Goal: Task Accomplishment & Management: Use online tool/utility

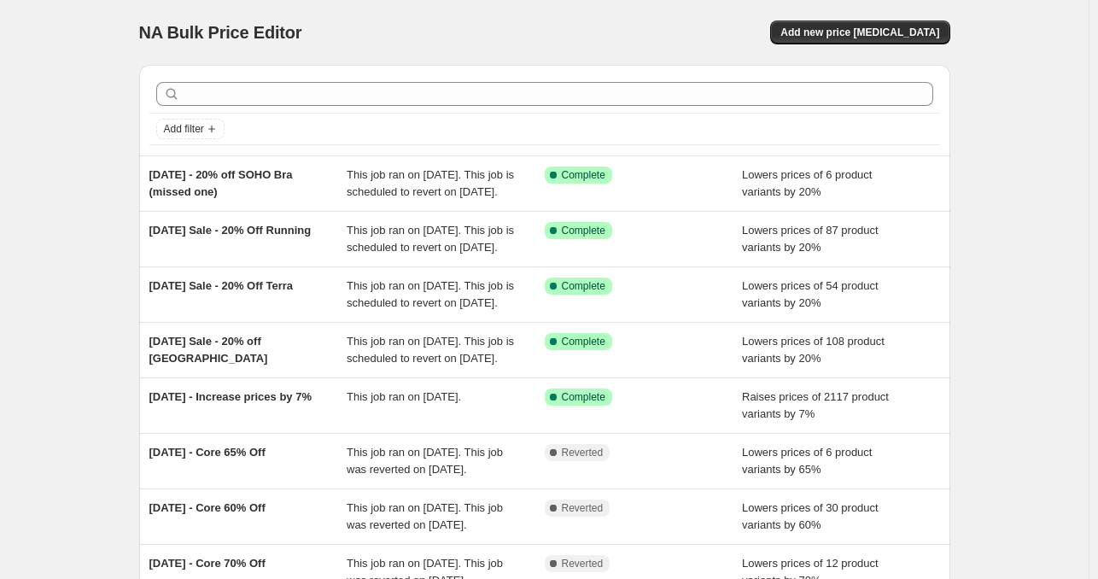
click at [856, 47] on div "NA Bulk Price Editor. This page is ready NA Bulk Price Editor Add new price [ME…" at bounding box center [544, 32] width 811 height 65
click at [845, 39] on button "Add new price [MEDICAL_DATA]" at bounding box center [859, 32] width 179 height 24
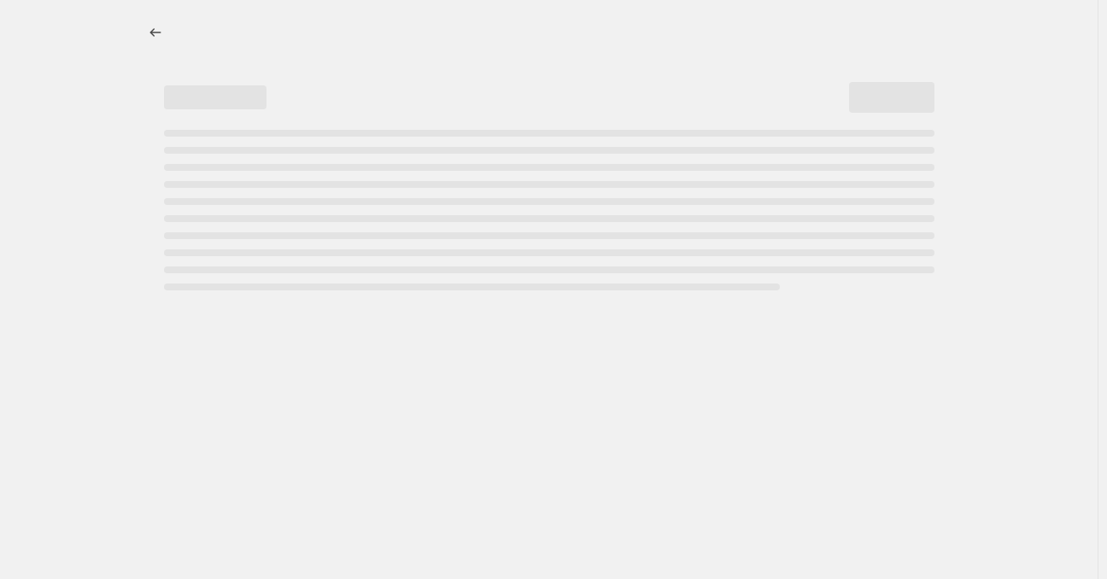
select select "percentage"
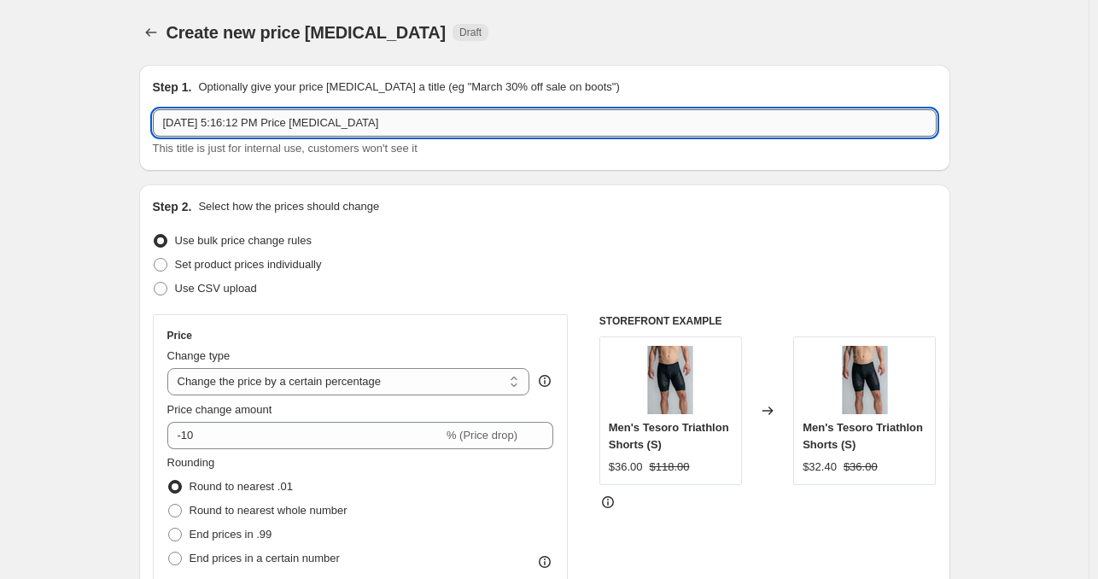
click at [335, 132] on input "[DATE] 5:16:12 PM Price [MEDICAL_DATA]" at bounding box center [545, 122] width 784 height 27
drag, startPoint x: 397, startPoint y: 127, endPoint x: 94, endPoint y: 128, distance: 303.2
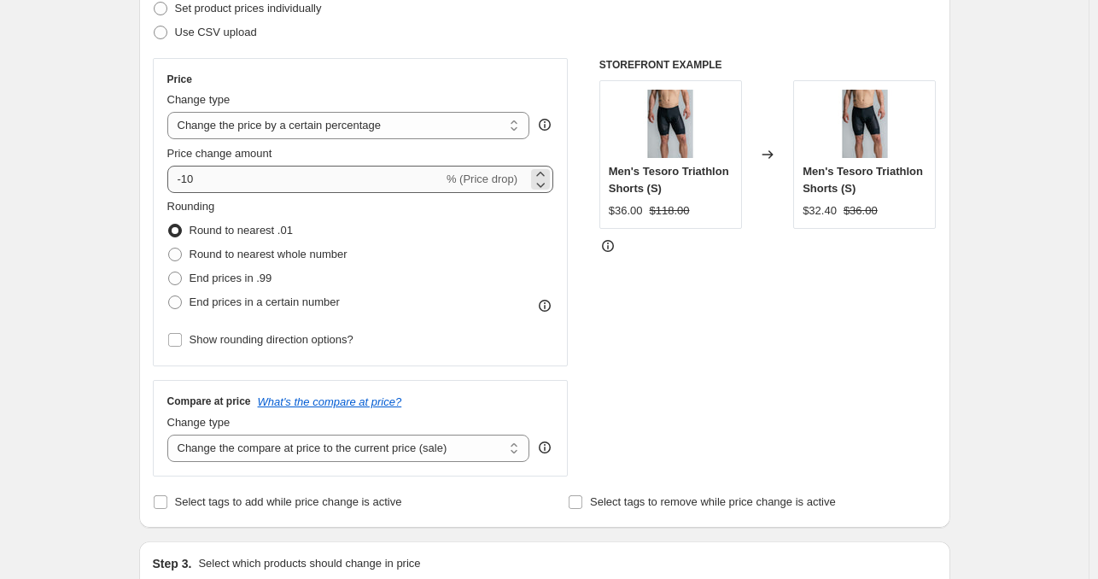
type input "[DATE] - Hybrid Shorts"
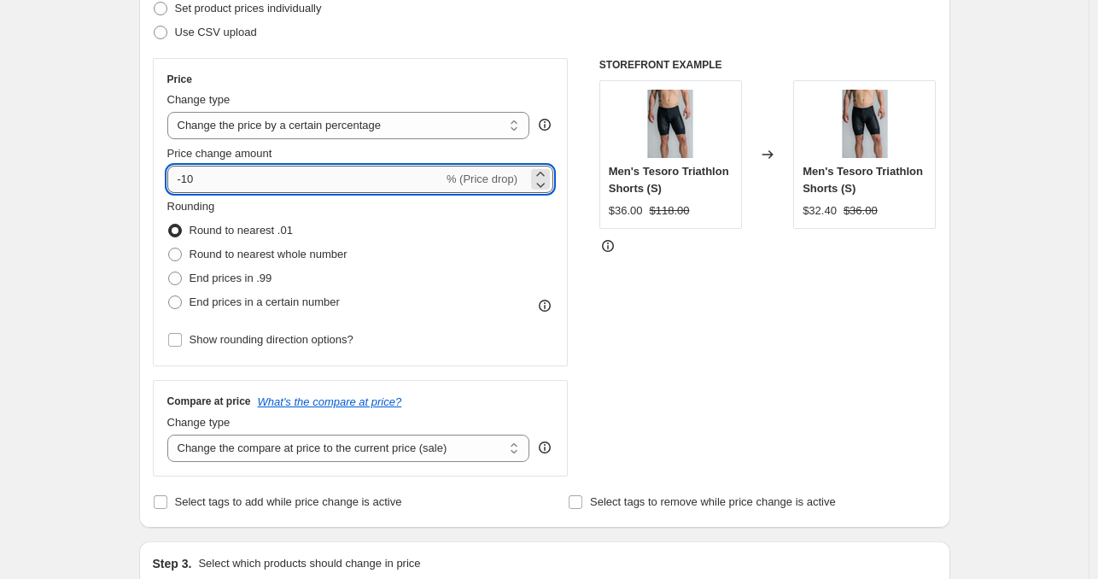
click at [184, 183] on input "-10" at bounding box center [305, 179] width 276 height 27
click at [189, 178] on input "-10" at bounding box center [305, 179] width 276 height 27
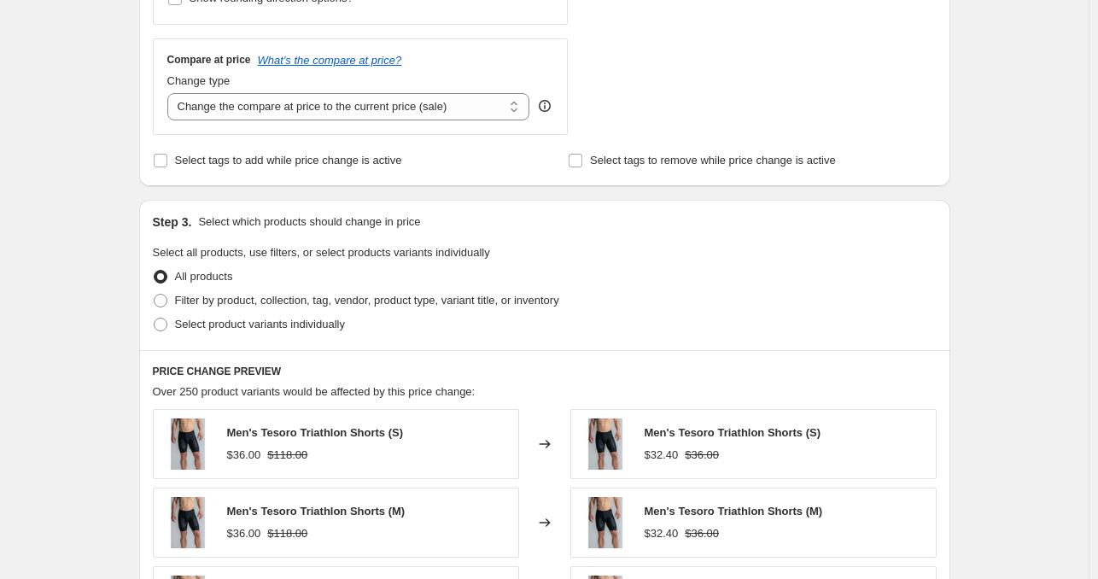
scroll to position [769, 0]
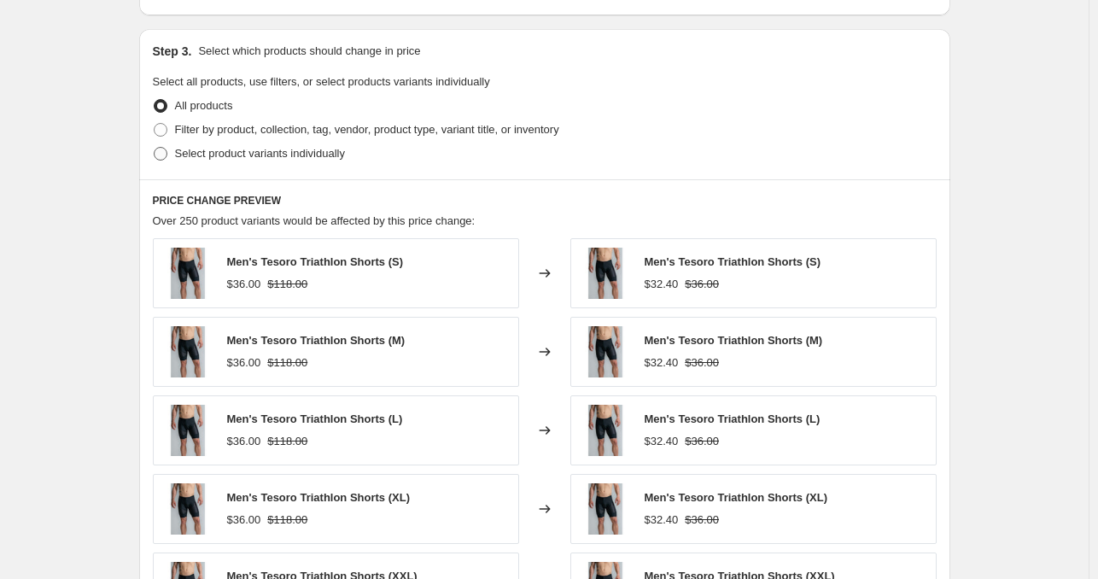
type input "-20"
click at [311, 154] on span "Select product variants individually" at bounding box center [260, 153] width 170 height 13
click at [155, 148] on input "Select product variants individually" at bounding box center [154, 147] width 1 height 1
radio input "true"
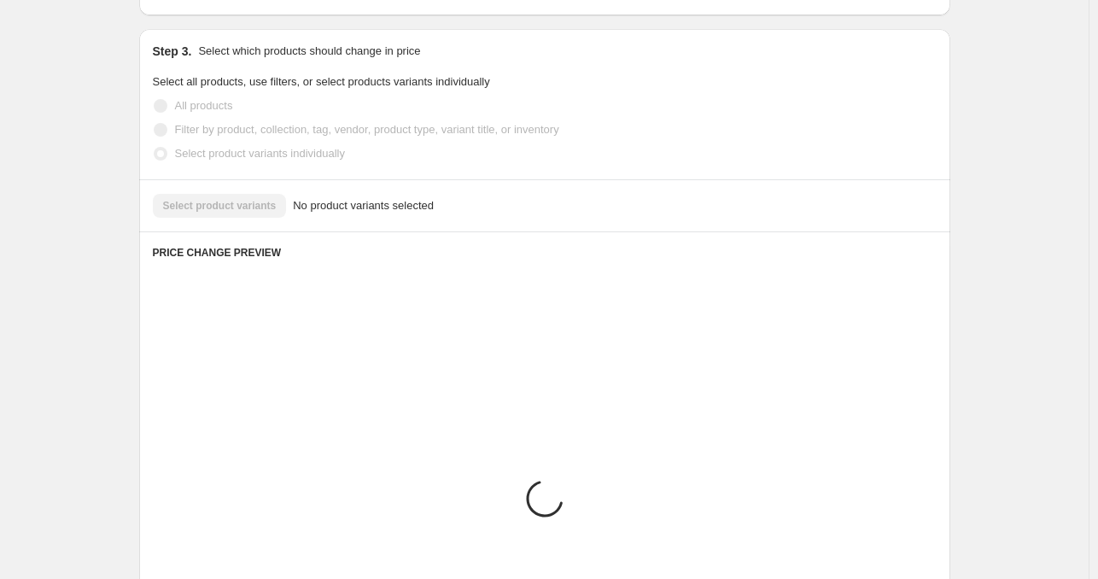
scroll to position [749, 0]
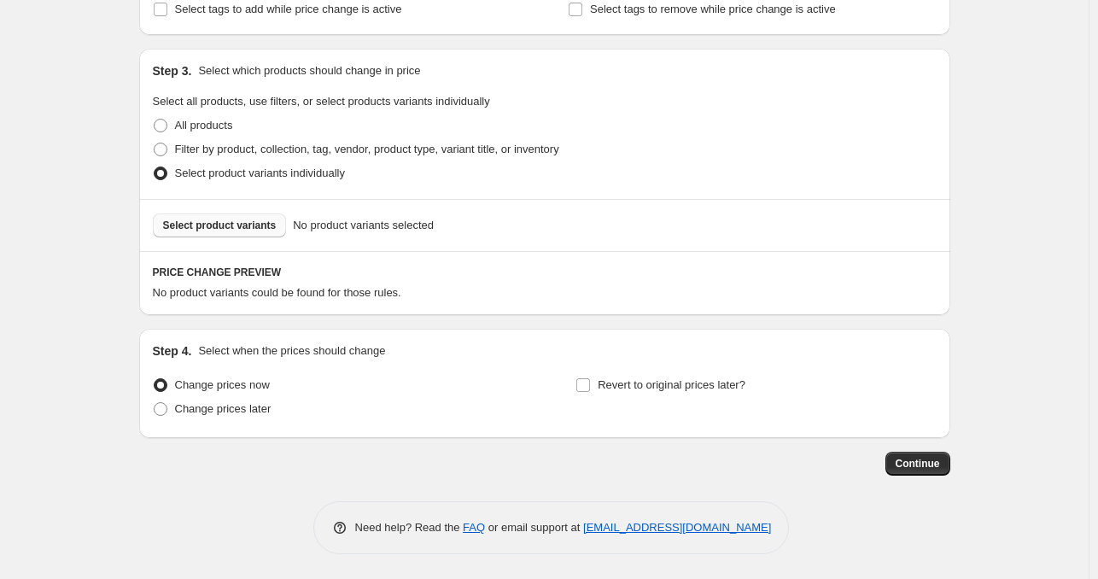
click at [255, 224] on span "Select product variants" at bounding box center [220, 226] width 114 height 14
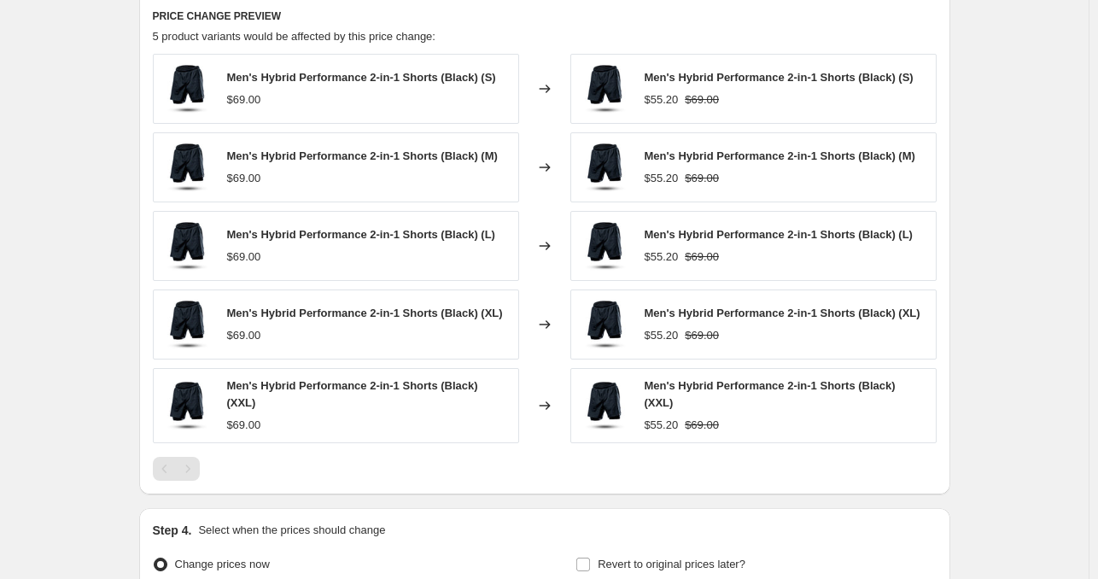
scroll to position [1176, 0]
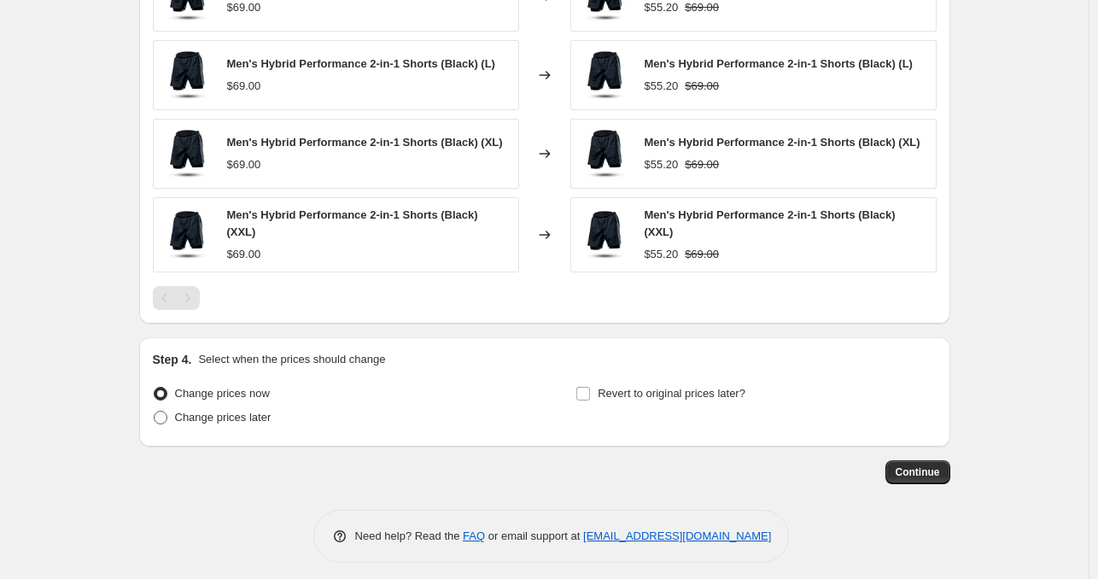
click at [251, 411] on span "Change prices later" at bounding box center [223, 417] width 97 height 13
click at [155, 411] on input "Change prices later" at bounding box center [154, 411] width 1 height 1
radio input "true"
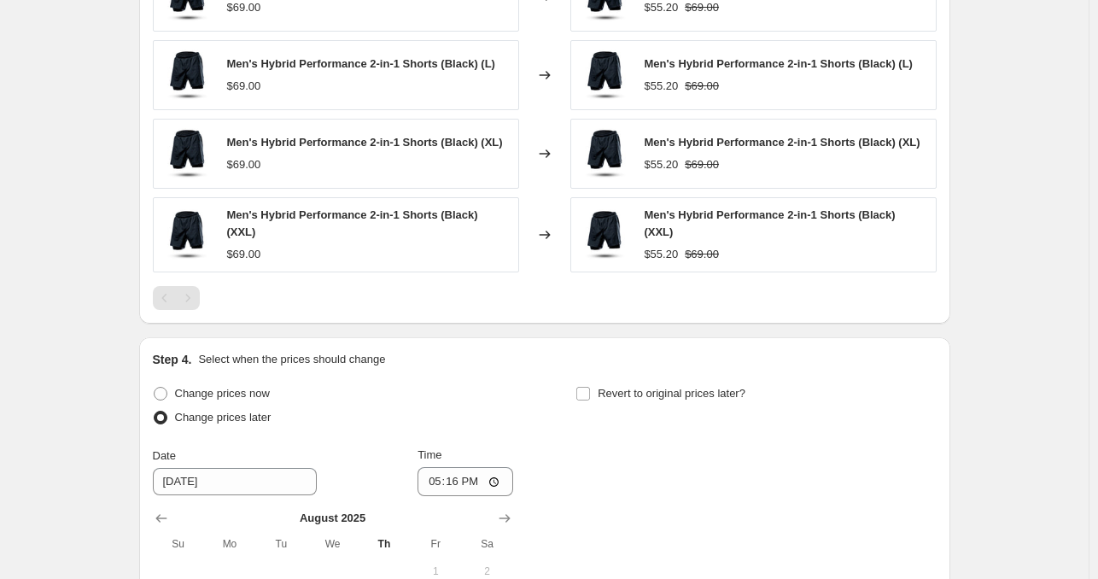
scroll to position [1497, 0]
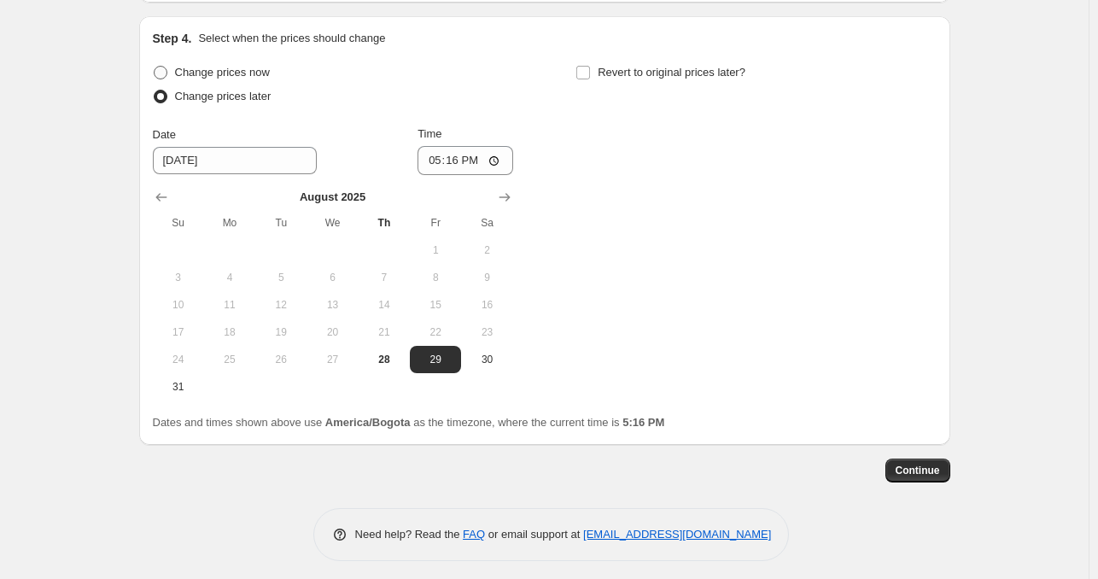
click at [260, 66] on span "Change prices now" at bounding box center [222, 72] width 95 height 13
click at [155, 66] on input "Change prices now" at bounding box center [154, 66] width 1 height 1
radio input "true"
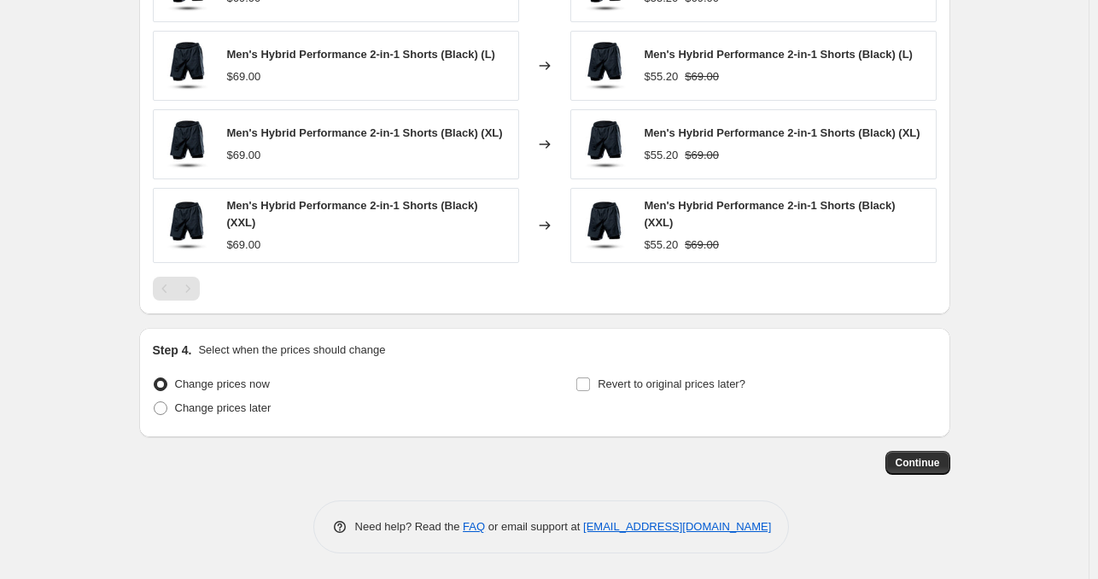
scroll to position [1178, 0]
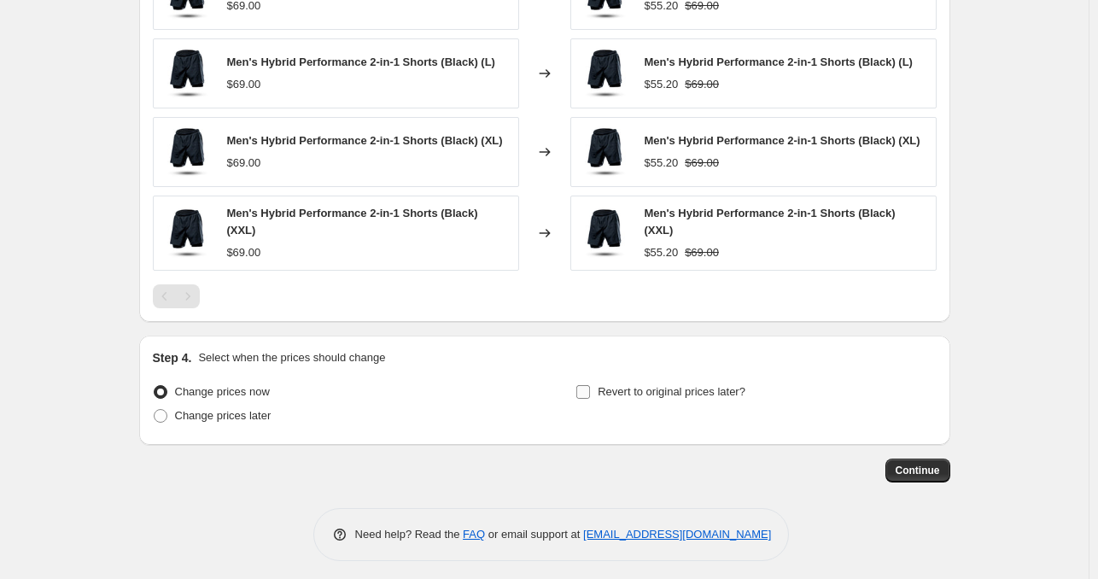
click at [590, 389] on input "Revert to original prices later?" at bounding box center [583, 392] width 14 height 14
checkbox input "true"
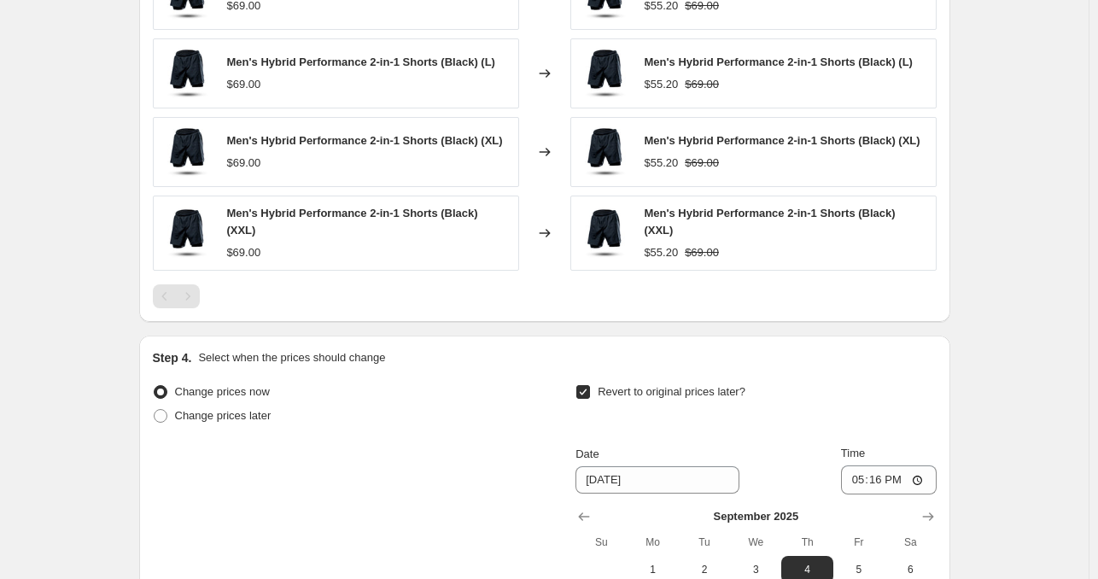
scroll to position [1434, 0]
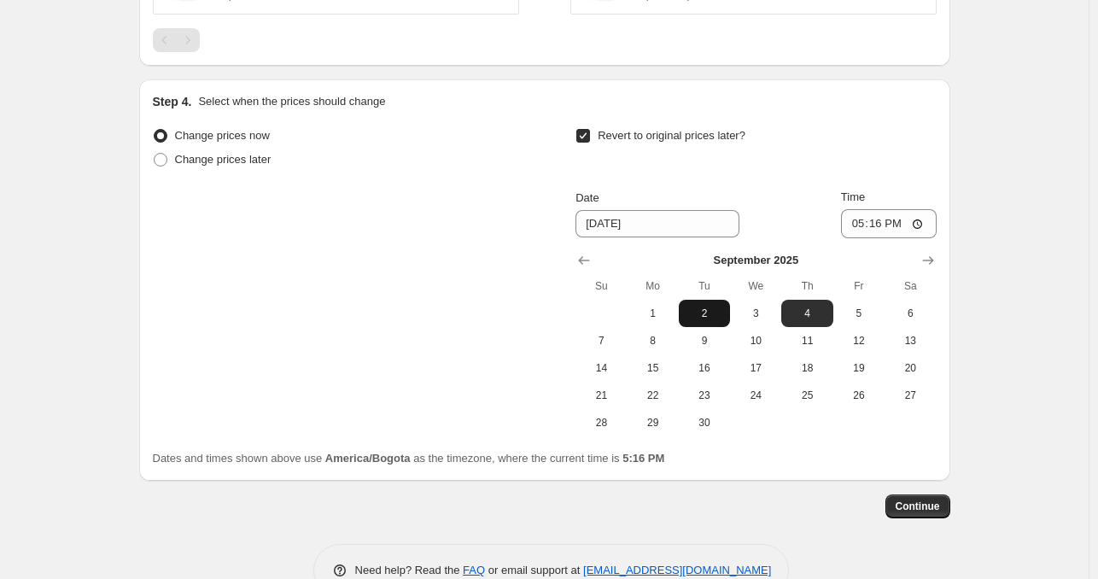
click at [697, 307] on span "2" at bounding box center [705, 314] width 38 height 14
type input "[DATE]"
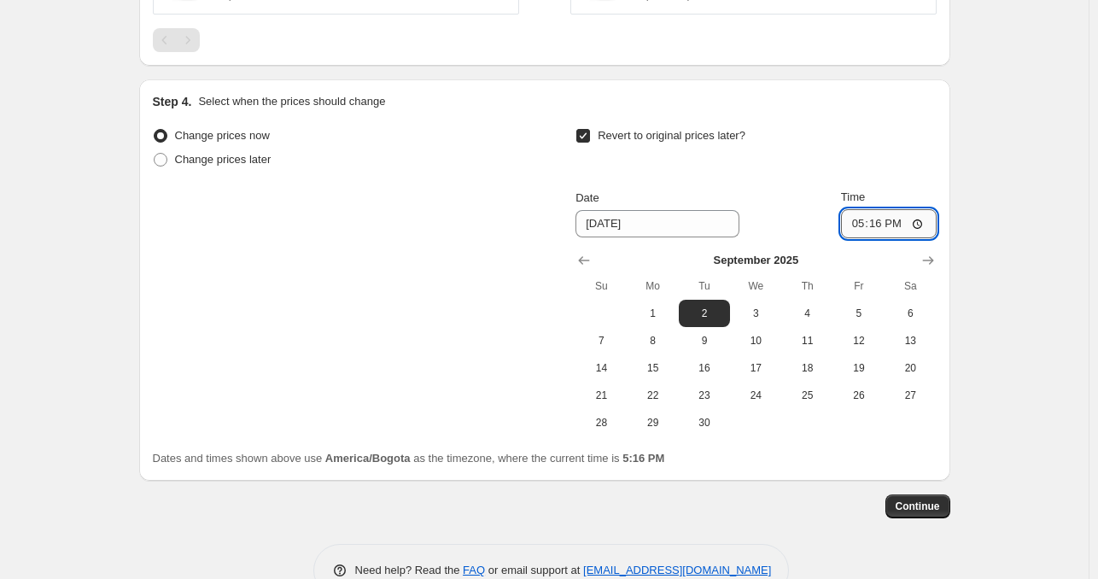
click at [859, 216] on input "17:16" at bounding box center [889, 223] width 96 height 29
click at [868, 221] on input "03:00" at bounding box center [889, 223] width 96 height 29
type input "02:07"
click at [916, 506] on button "Continue" at bounding box center [918, 506] width 65 height 24
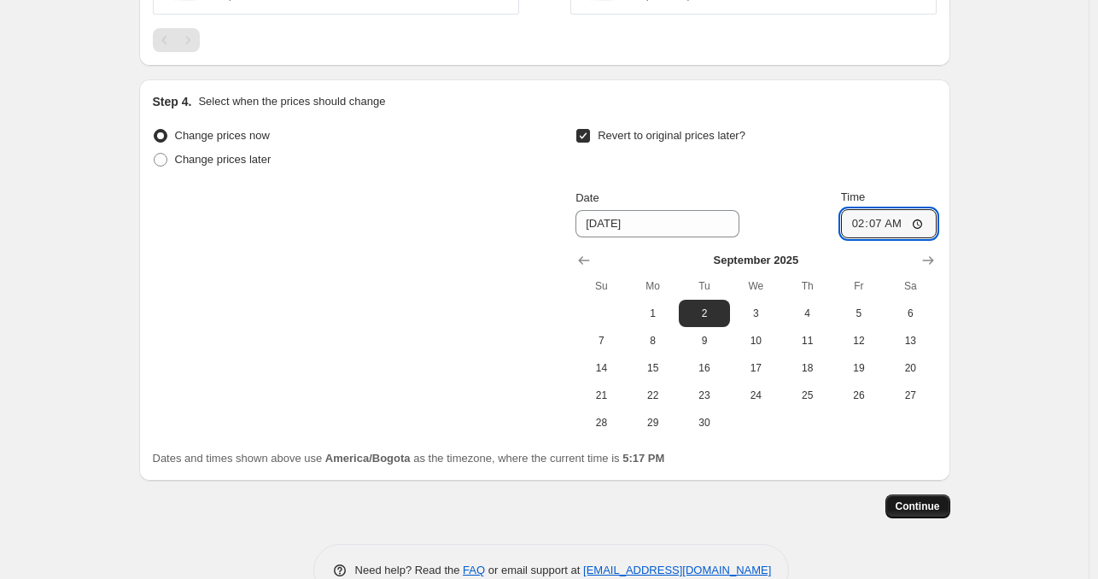
scroll to position [0, 0]
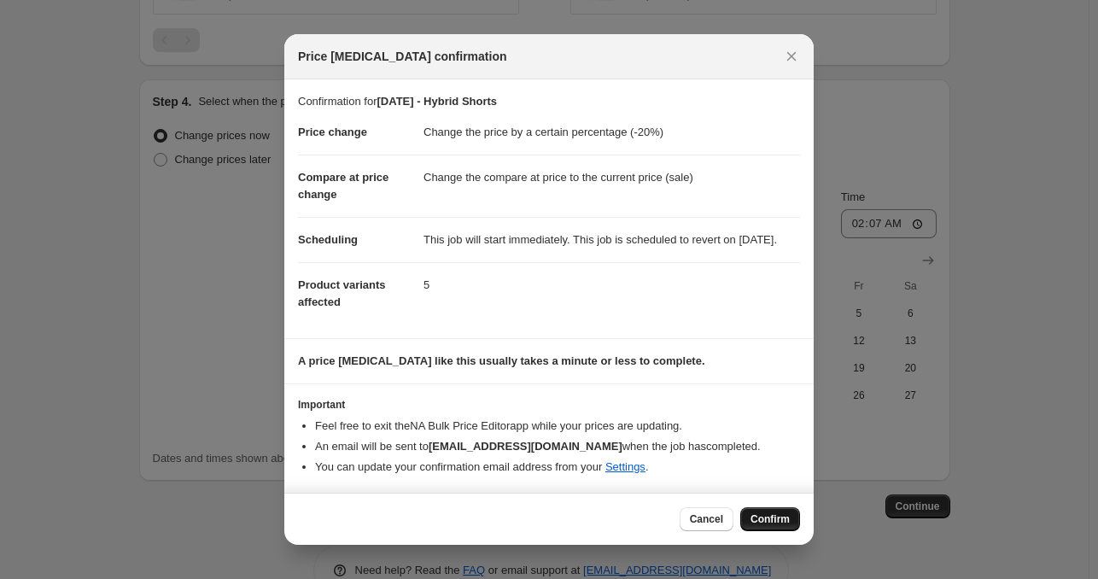
click at [758, 522] on span "Confirm" at bounding box center [770, 519] width 39 height 14
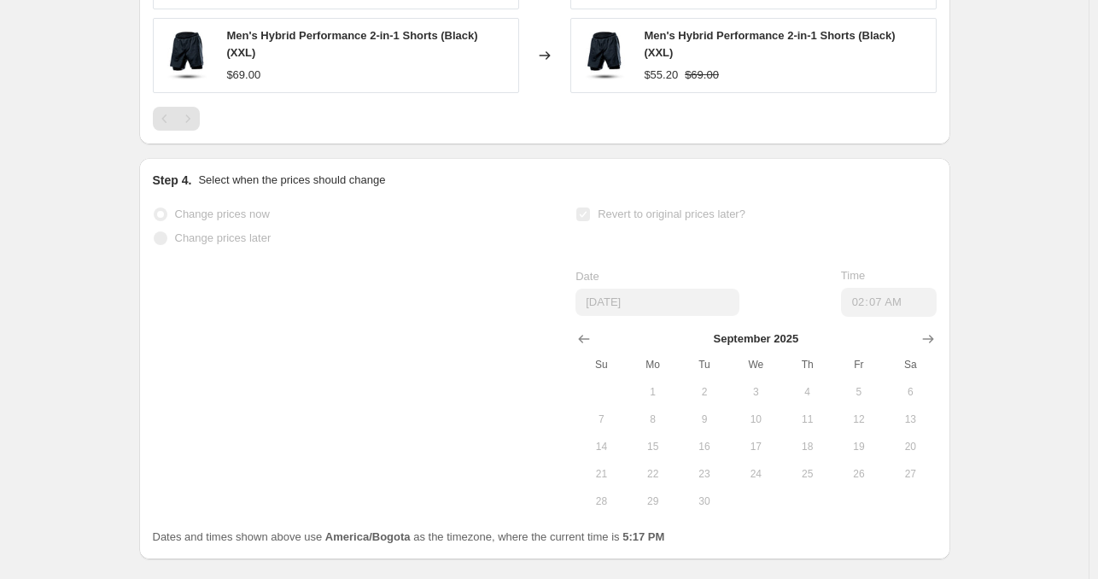
scroll to position [1478, 0]
select select "percentage"
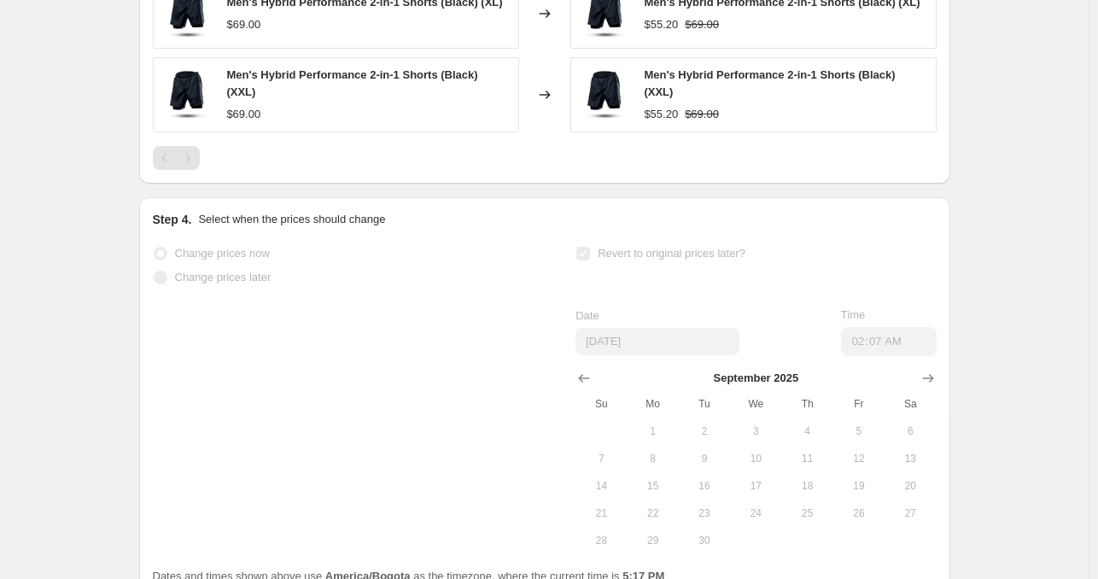
scroll to position [0, 0]
